Goal: Task Accomplishment & Management: Manage account settings

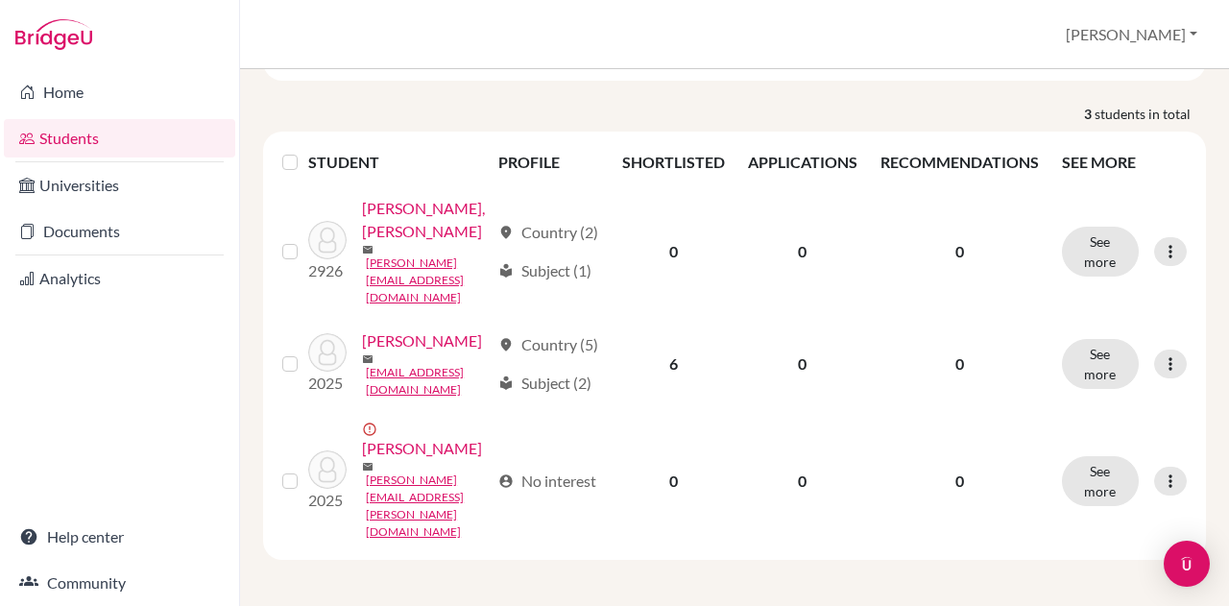
scroll to position [150, 0]
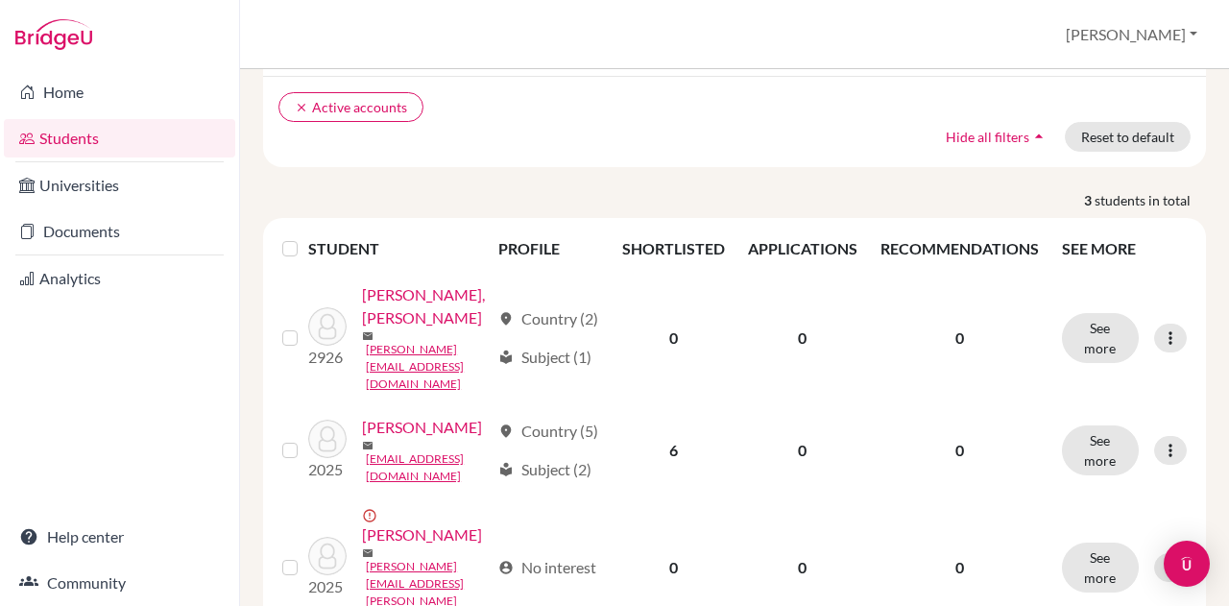
click at [333, 226] on th "STUDENT" at bounding box center [397, 249] width 179 height 46
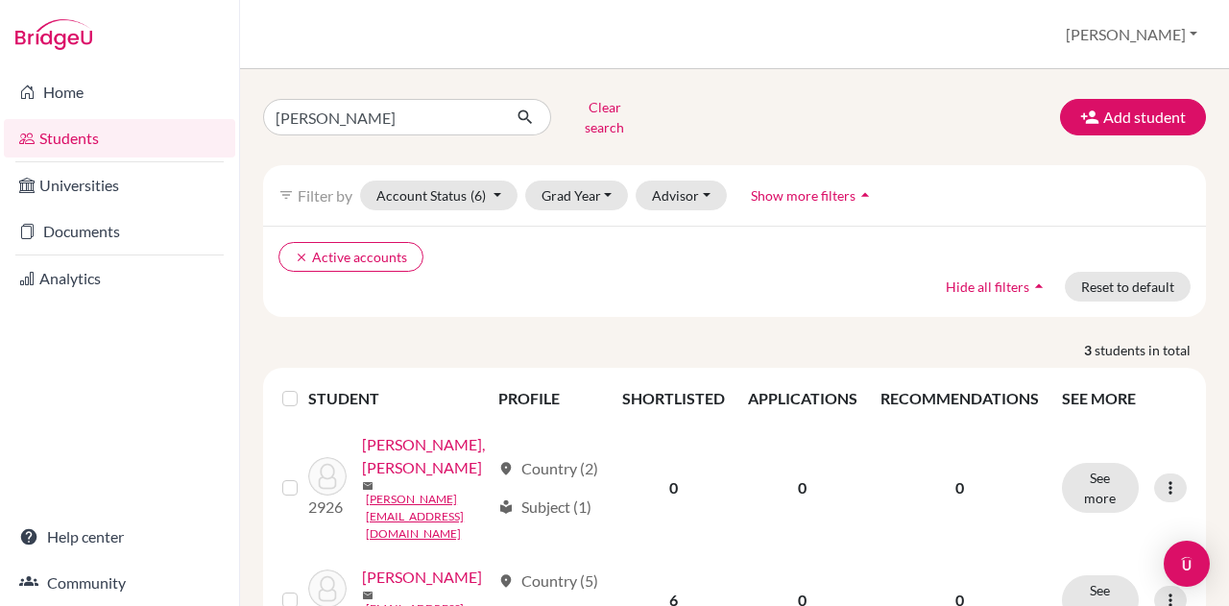
scroll to position [1, 0]
click at [467, 109] on input "[PERSON_NAME]" at bounding box center [382, 116] width 238 height 36
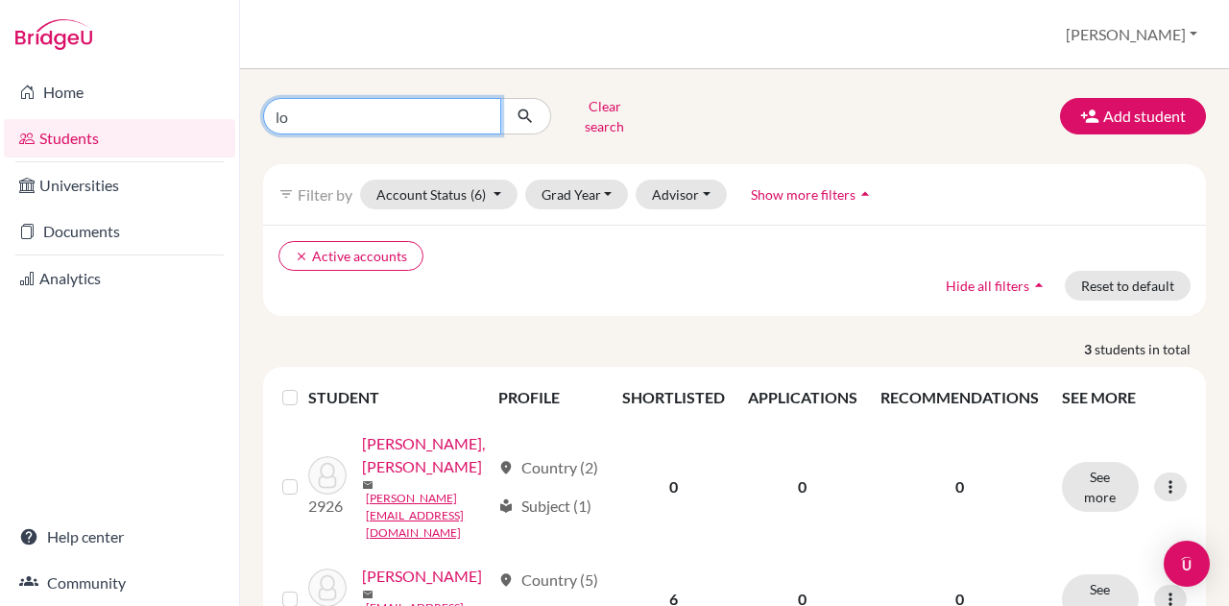
type input "l"
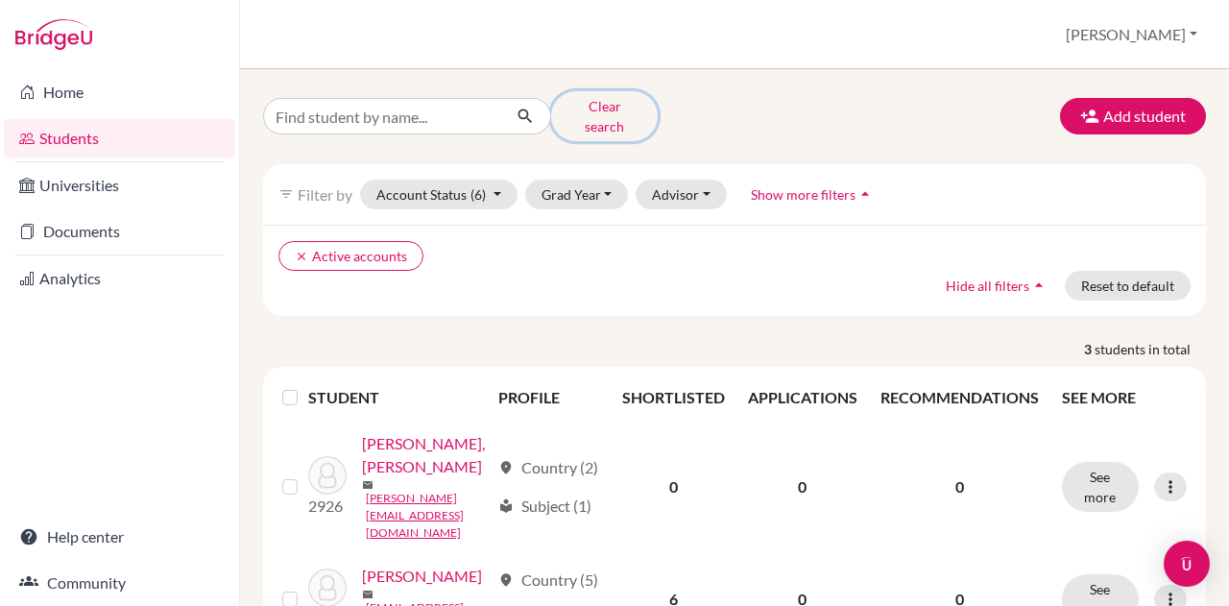
click at [599, 109] on button "Clear search" at bounding box center [604, 116] width 107 height 50
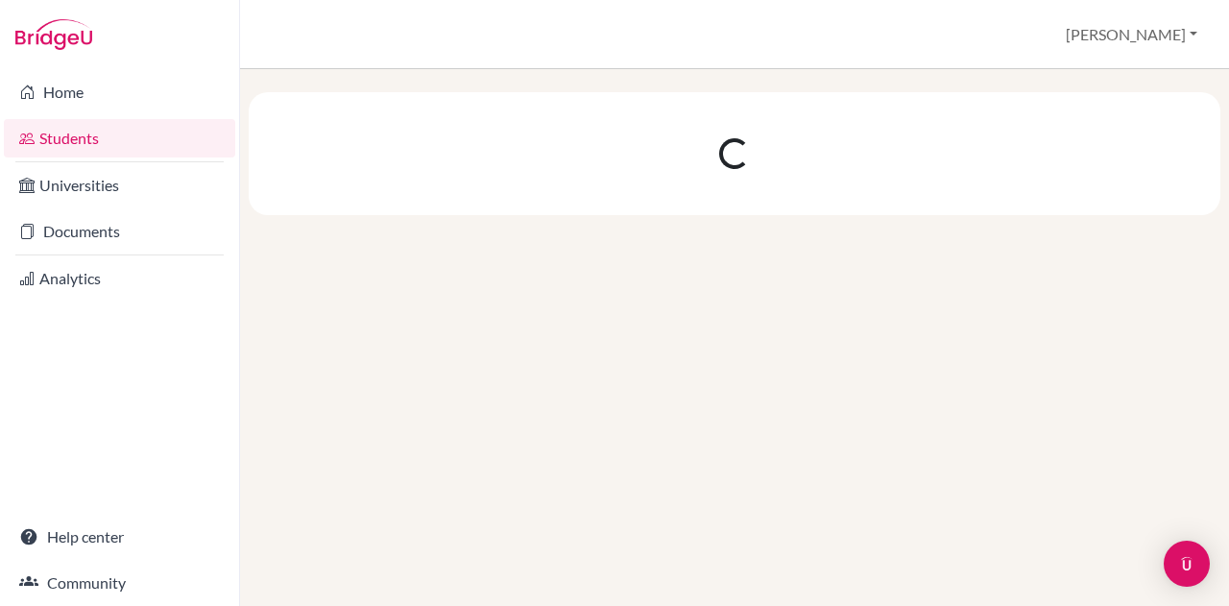
scroll to position [0, 0]
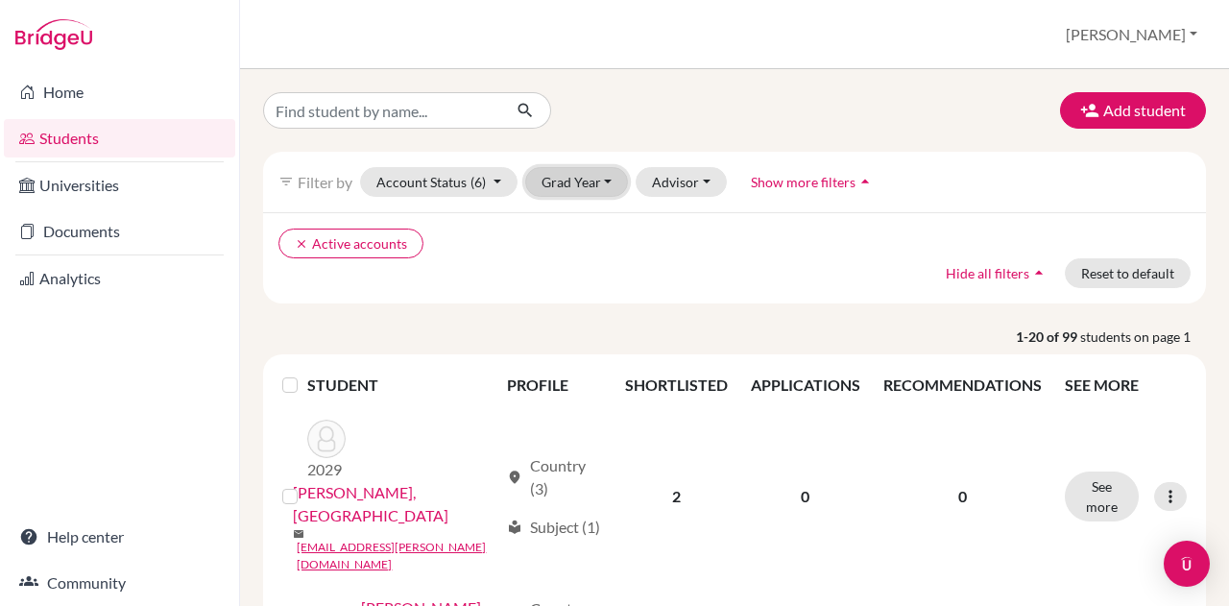
click at [556, 179] on button "Grad Year" at bounding box center [577, 182] width 104 height 30
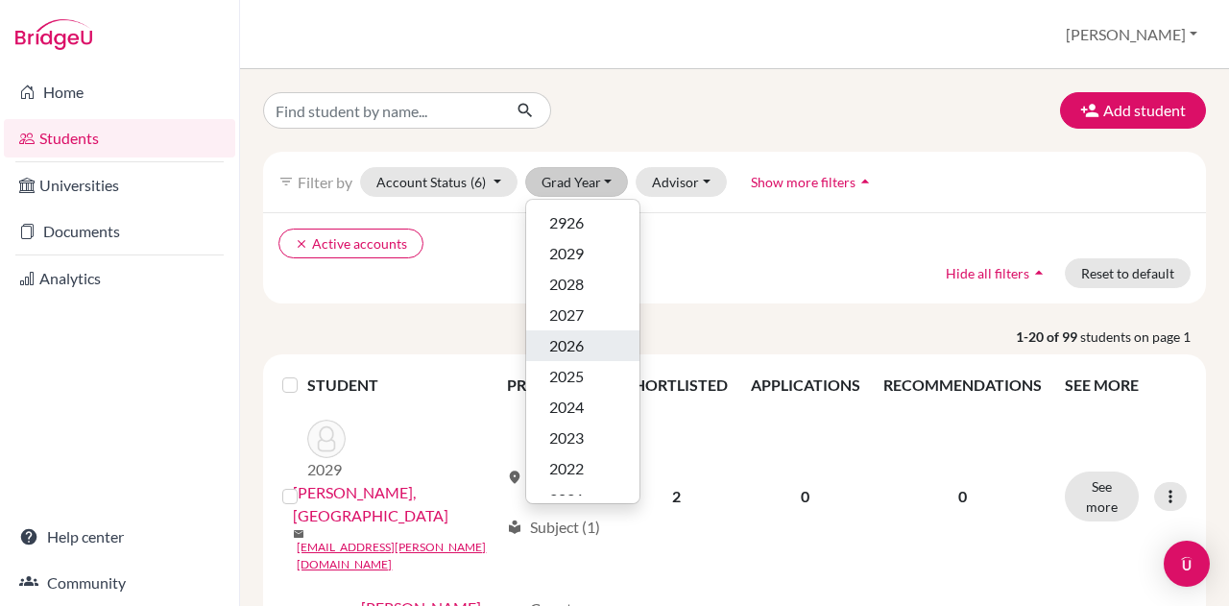
click at [557, 343] on span "2026" at bounding box center [566, 345] width 35 height 23
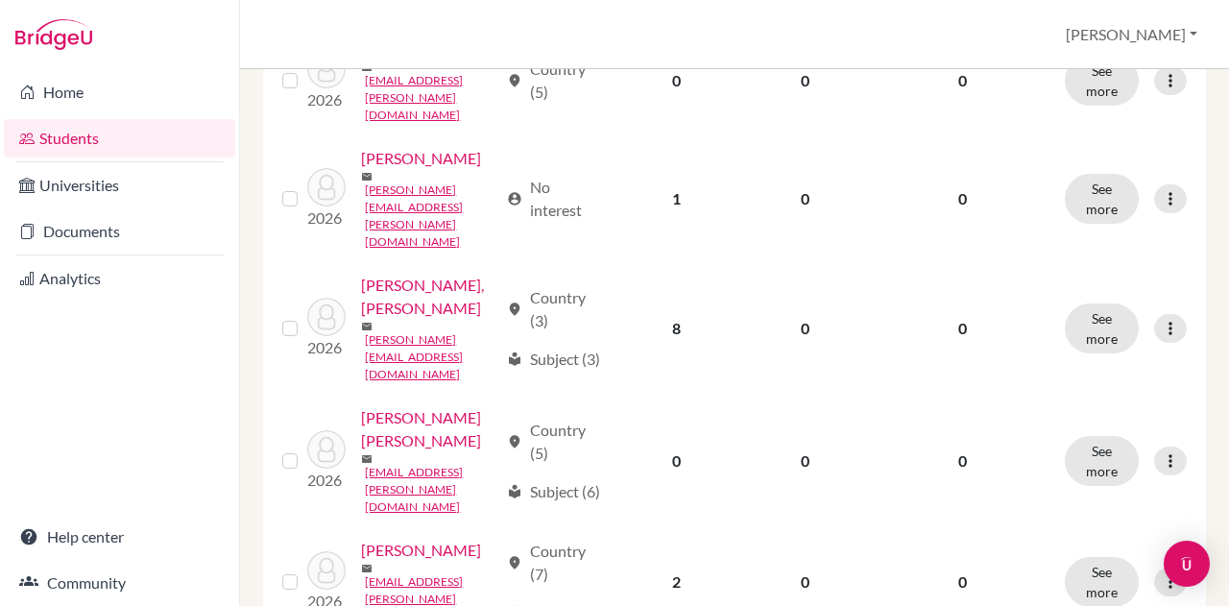
scroll to position [1627, 0]
click at [390, 318] on link "[PERSON_NAME], [PERSON_NAME]" at bounding box center [429, 295] width 136 height 46
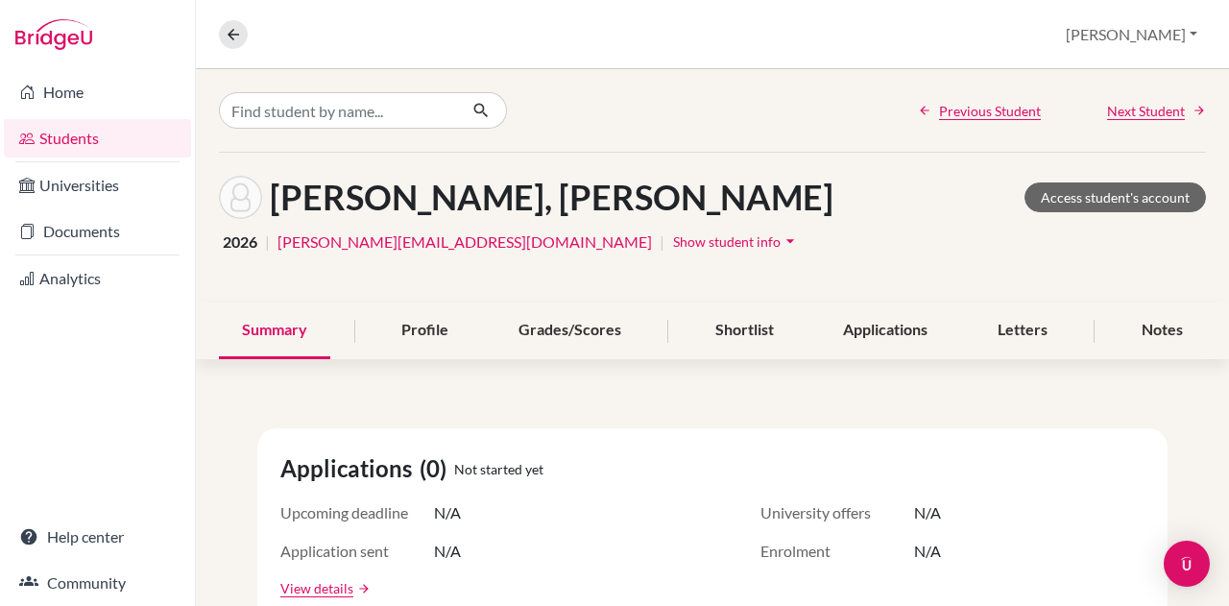
click at [753, 325] on div "Shortlist" at bounding box center [744, 331] width 105 height 57
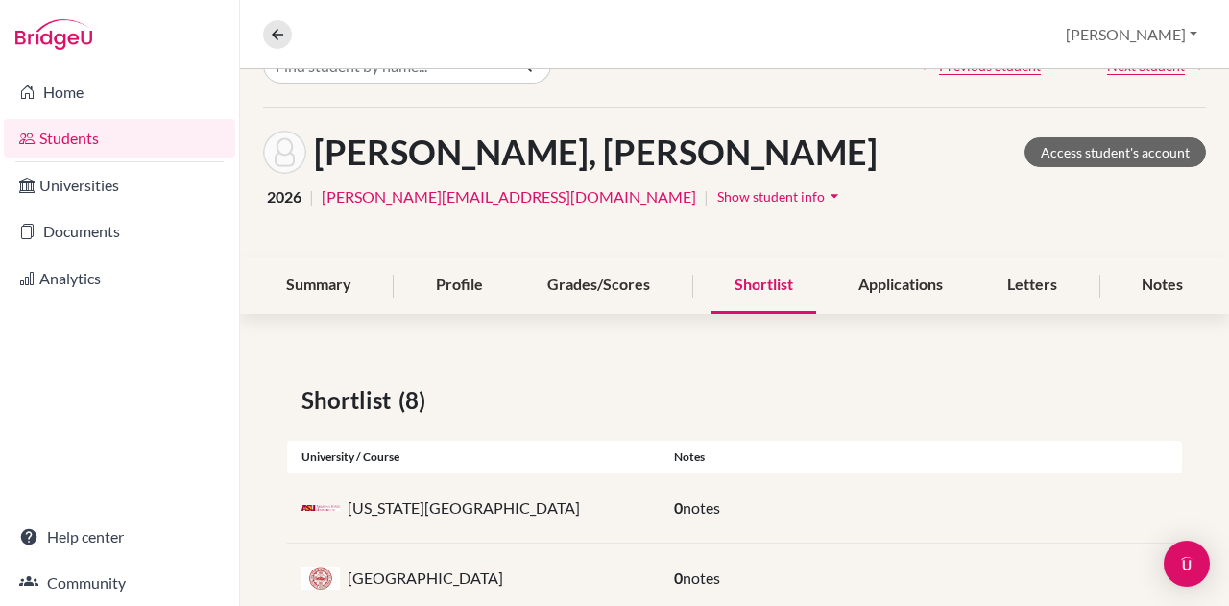
scroll to position [46, 0]
click at [1085, 158] on link "Access student's account" at bounding box center [1116, 151] width 182 height 30
